Goal: Navigation & Orientation: Go to known website

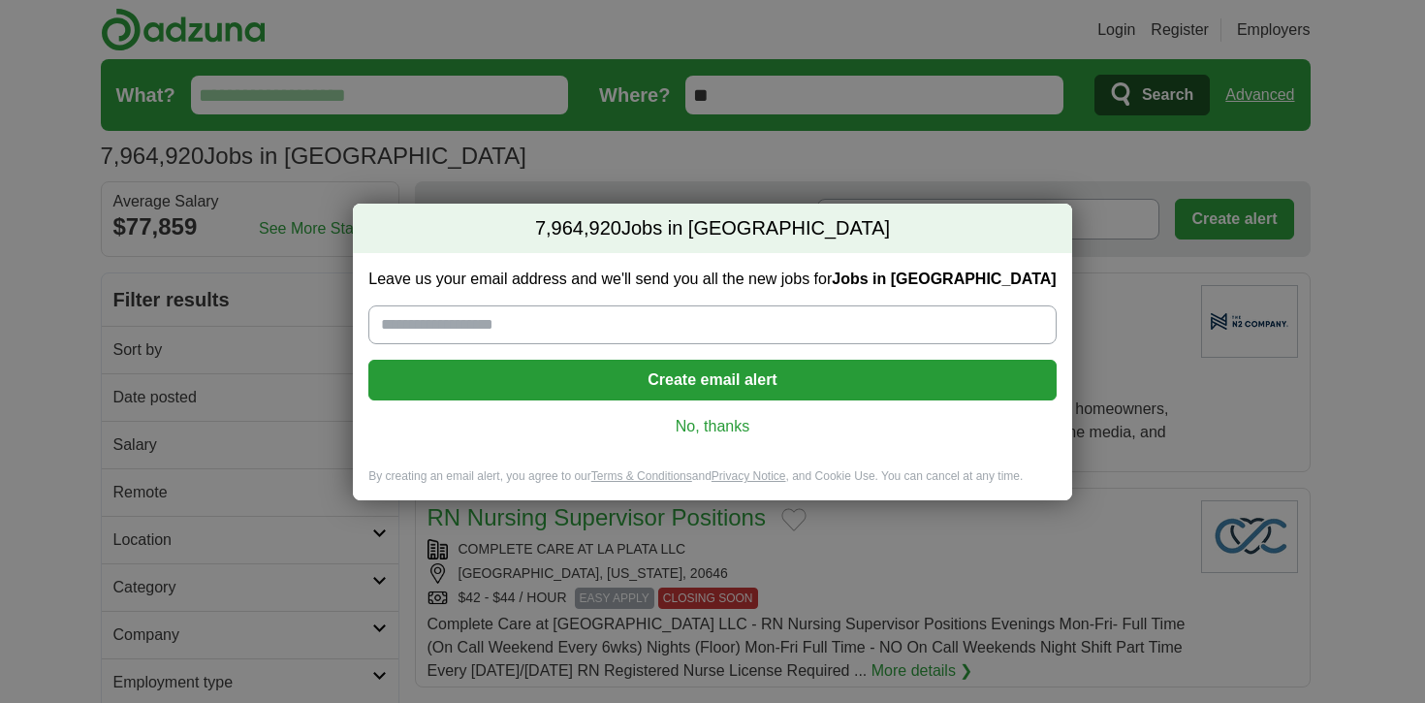
click at [721, 429] on link "No, thanks" at bounding box center [712, 426] width 656 height 21
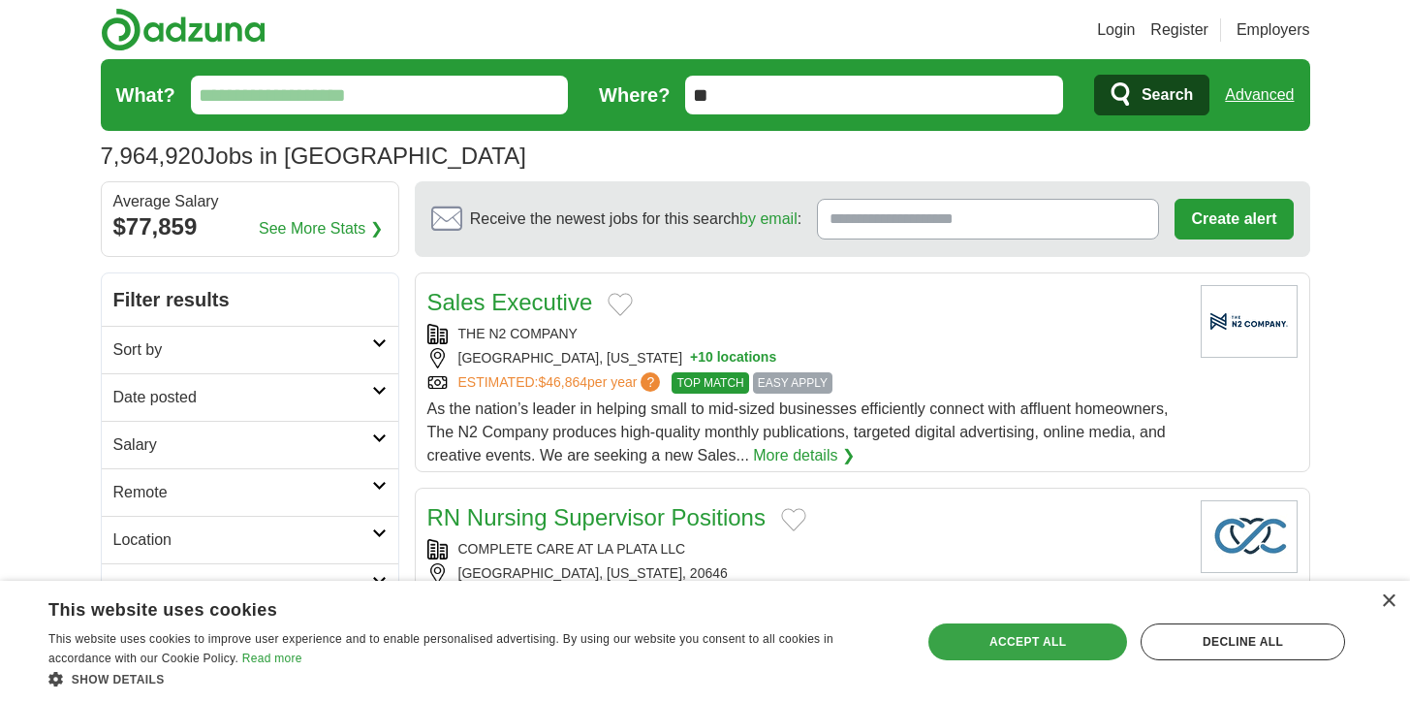
click at [1077, 654] on div "Accept all" at bounding box center [1027, 641] width 199 height 37
